Goal: Transaction & Acquisition: Obtain resource

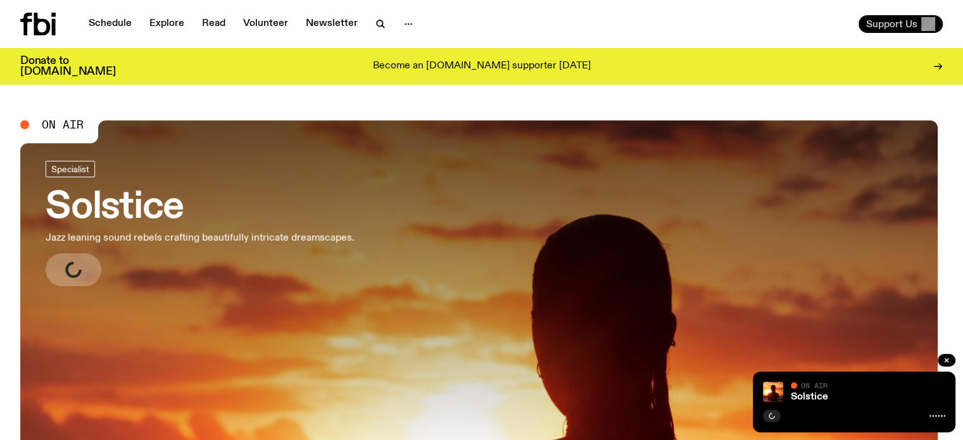
click at [868, 25] on span "Support Us" at bounding box center [891, 23] width 51 height 11
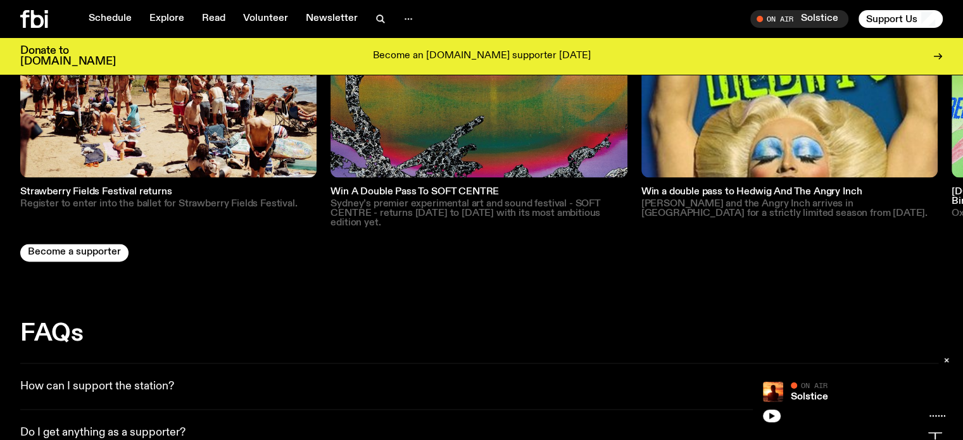
scroll to position [1895, 0]
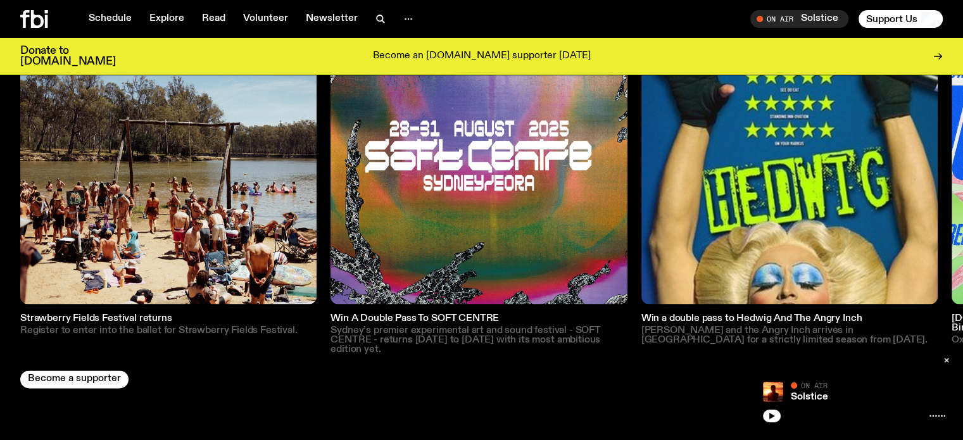
click at [499, 126] on img at bounding box center [478, 155] width 296 height 296
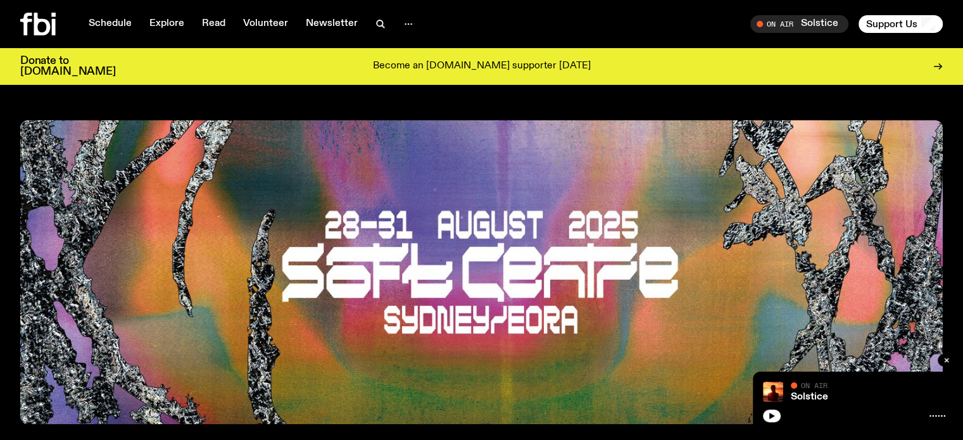
click at [565, 18] on div "On Air Solstice Tune in live Support Us" at bounding box center [715, 24] width 456 height 18
drag, startPoint x: 565, startPoint y: 18, endPoint x: 665, endPoint y: 18, distance: 100.0
click at [585, 18] on div "On Air Solstice Tune in live Support Us" at bounding box center [715, 24] width 456 height 18
click at [665, 18] on div "On Air Solstice Tune in live Support Us" at bounding box center [715, 24] width 456 height 18
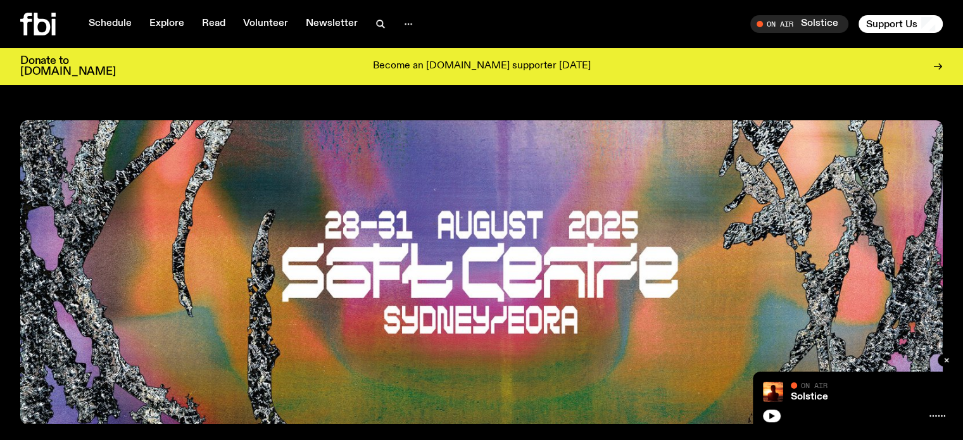
click at [539, 32] on div "On Air Solstice Tune in live Support Us" at bounding box center [715, 24] width 456 height 18
click at [478, 16] on div "Schedule Explore Read Volunteer Newsletter On Air Solstice Tune in live On Air …" at bounding box center [481, 24] width 963 height 48
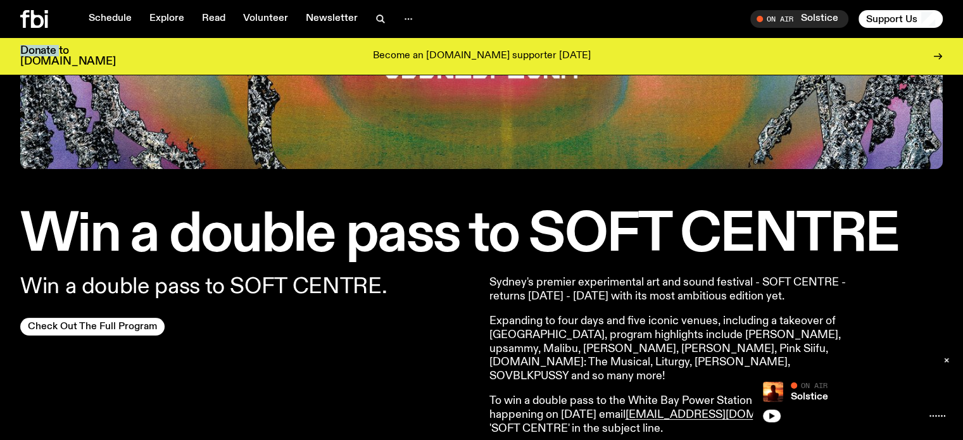
scroll to position [372, 0]
